Goal: Information Seeking & Learning: Learn about a topic

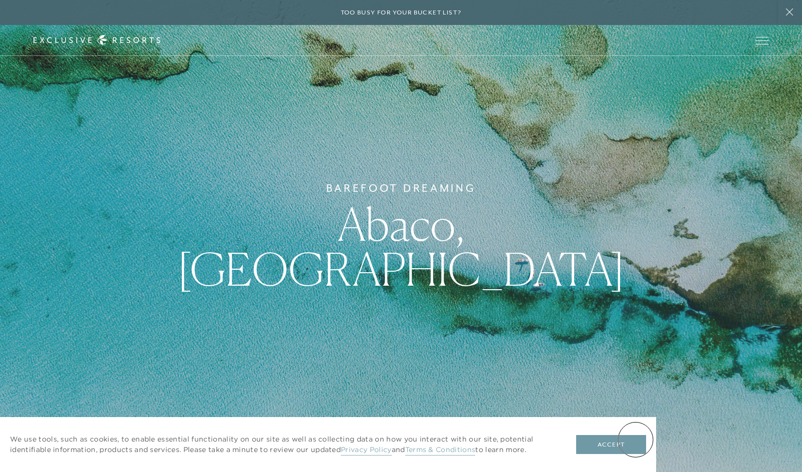
click at [634, 440] on button "Accept" at bounding box center [611, 444] width 70 height 19
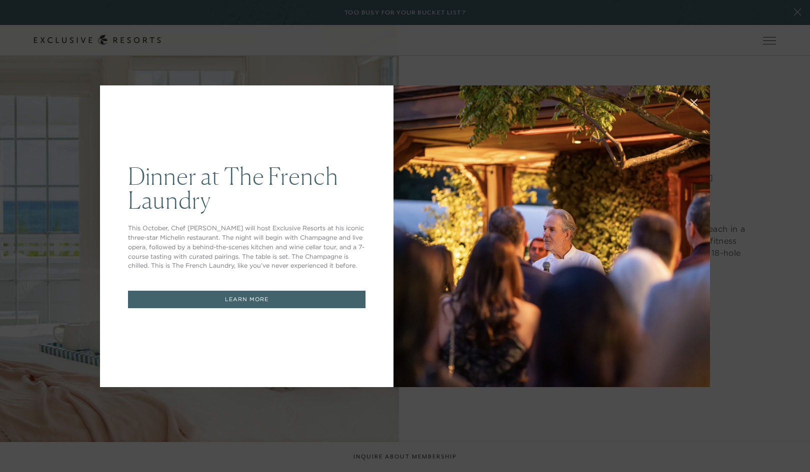
click at [243, 294] on link "LEARN MORE" at bounding box center [246, 299] width 237 height 17
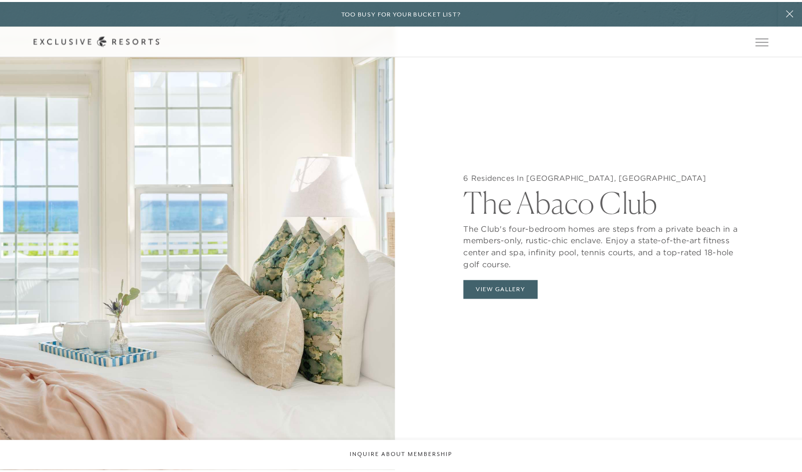
scroll to position [1097, 0]
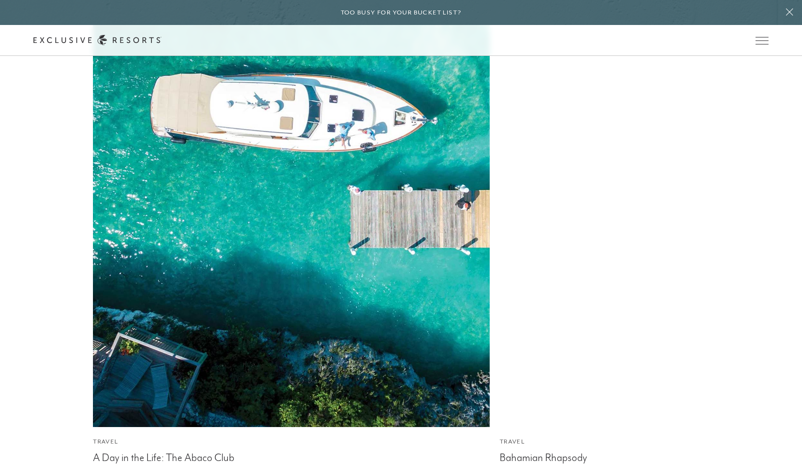
scroll to position [2861, 0]
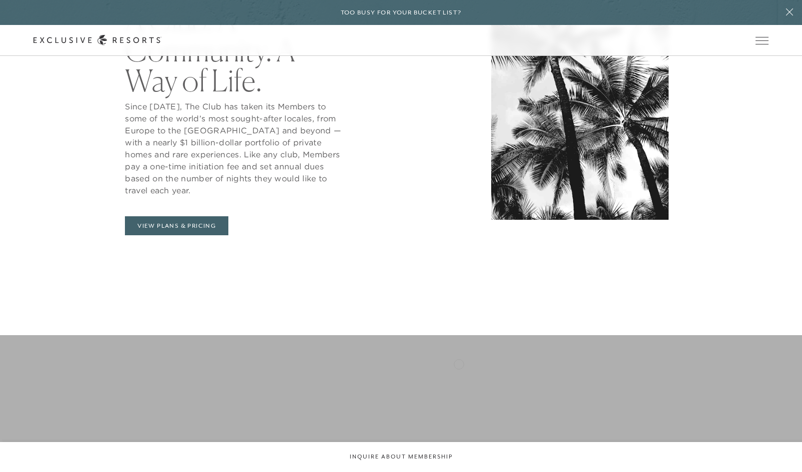
scroll to position [580, 0]
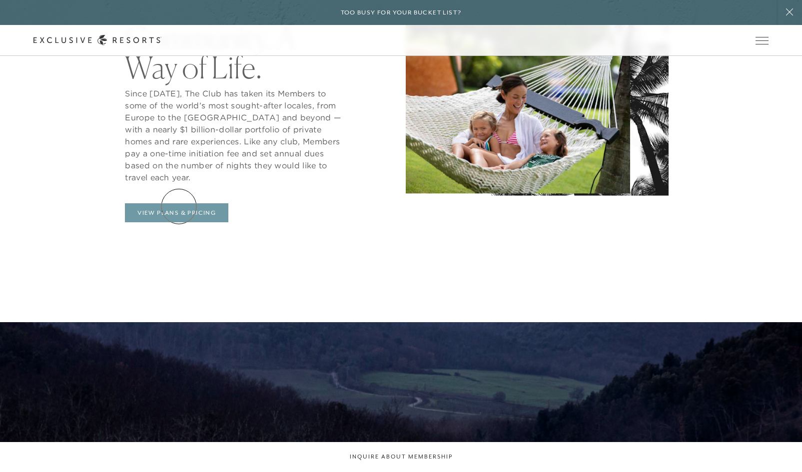
click at [179, 206] on link "View Plans & Pricing" at bounding box center [176, 212] width 103 height 19
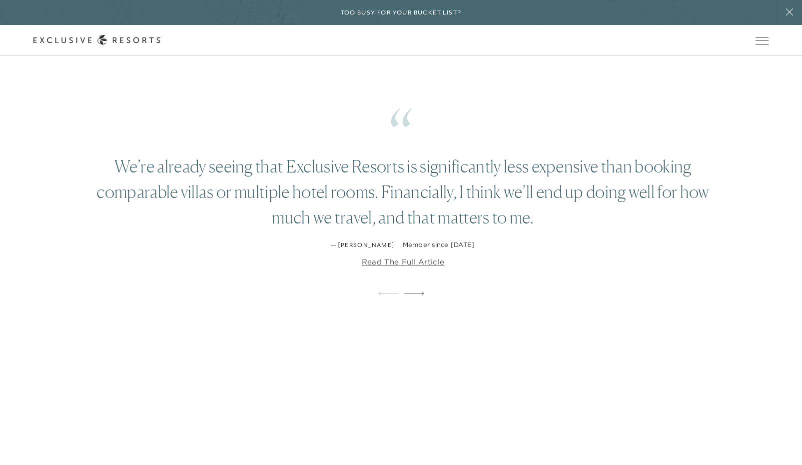
scroll to position [1880, 0]
